Goal: Information Seeking & Learning: Learn about a topic

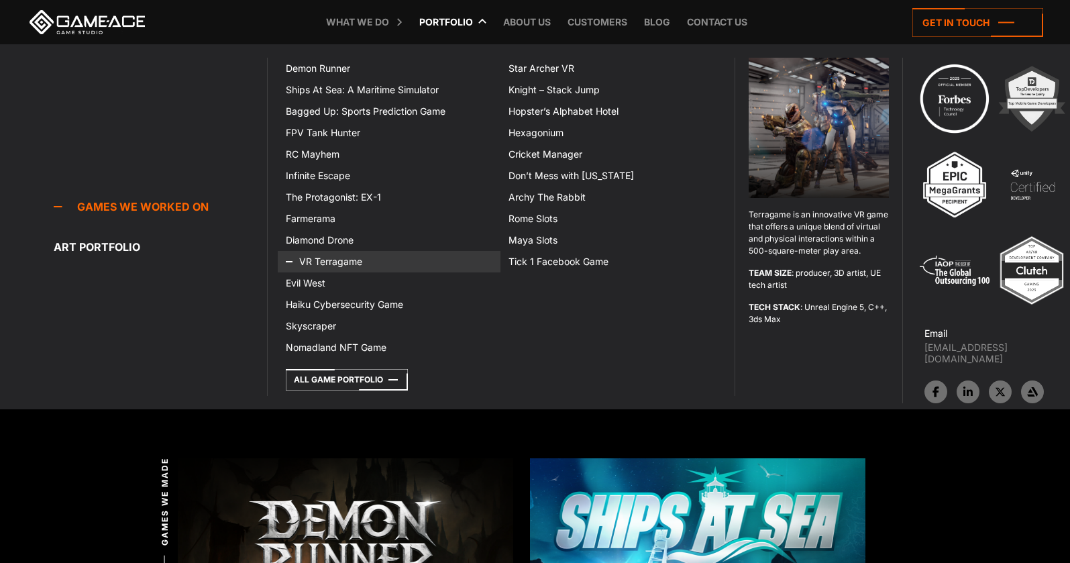
click at [335, 262] on link "VR Terragame" at bounding box center [389, 261] width 223 height 21
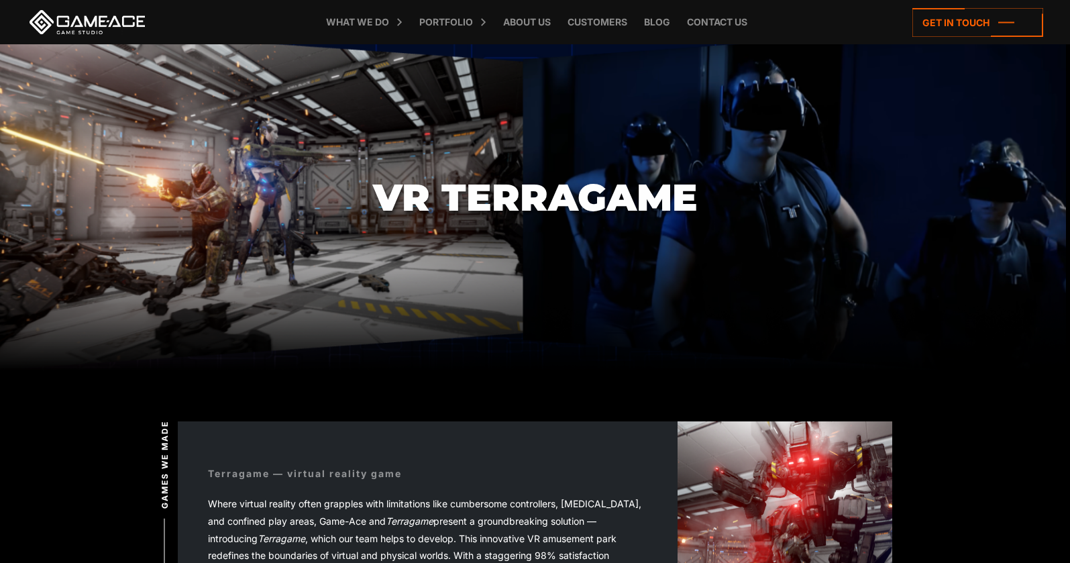
scroll to position [24, 0]
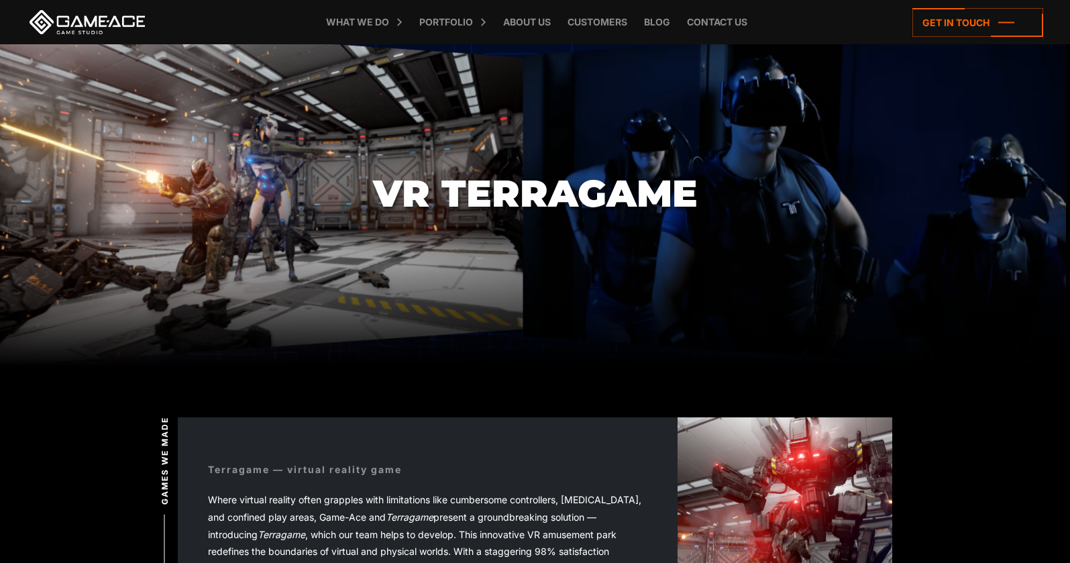
click at [493, 499] on span "Where virtual reality often grapples with limitations like cumbersome controlle…" at bounding box center [424, 534] width 433 height 80
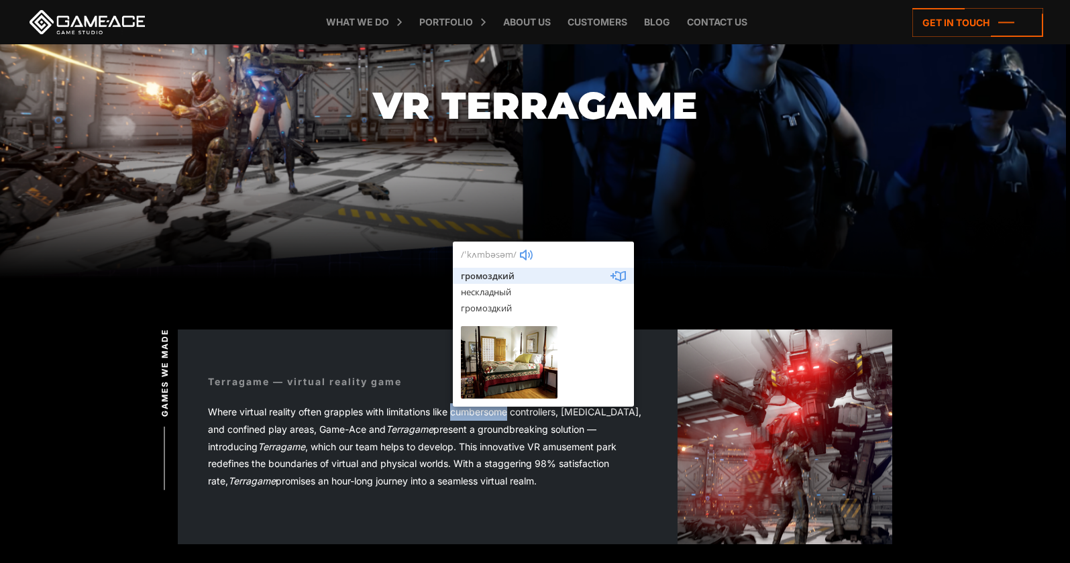
scroll to position [116, 0]
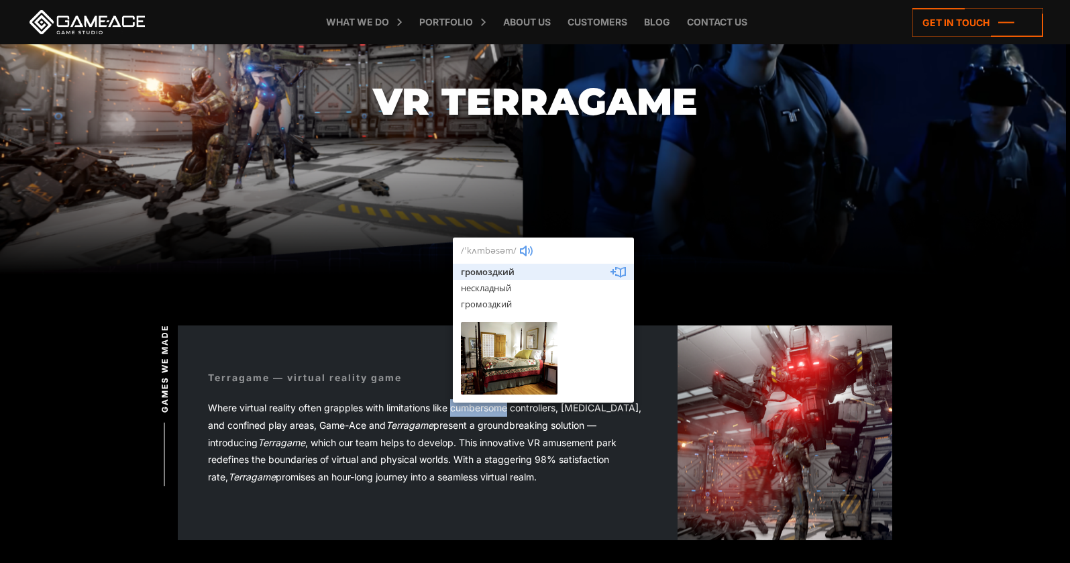
click at [493, 499] on div "Terragame — virtual reality game Where virtual reality often grapples with limi…" at bounding box center [428, 433] width 500 height 186
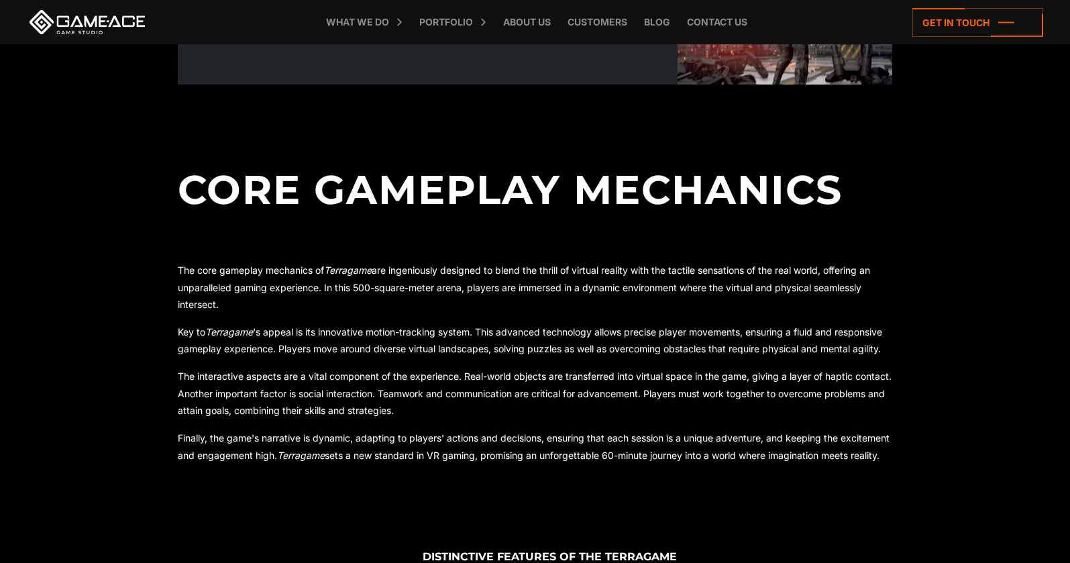
scroll to position [569, 0]
